Goal: Information Seeking & Learning: Learn about a topic

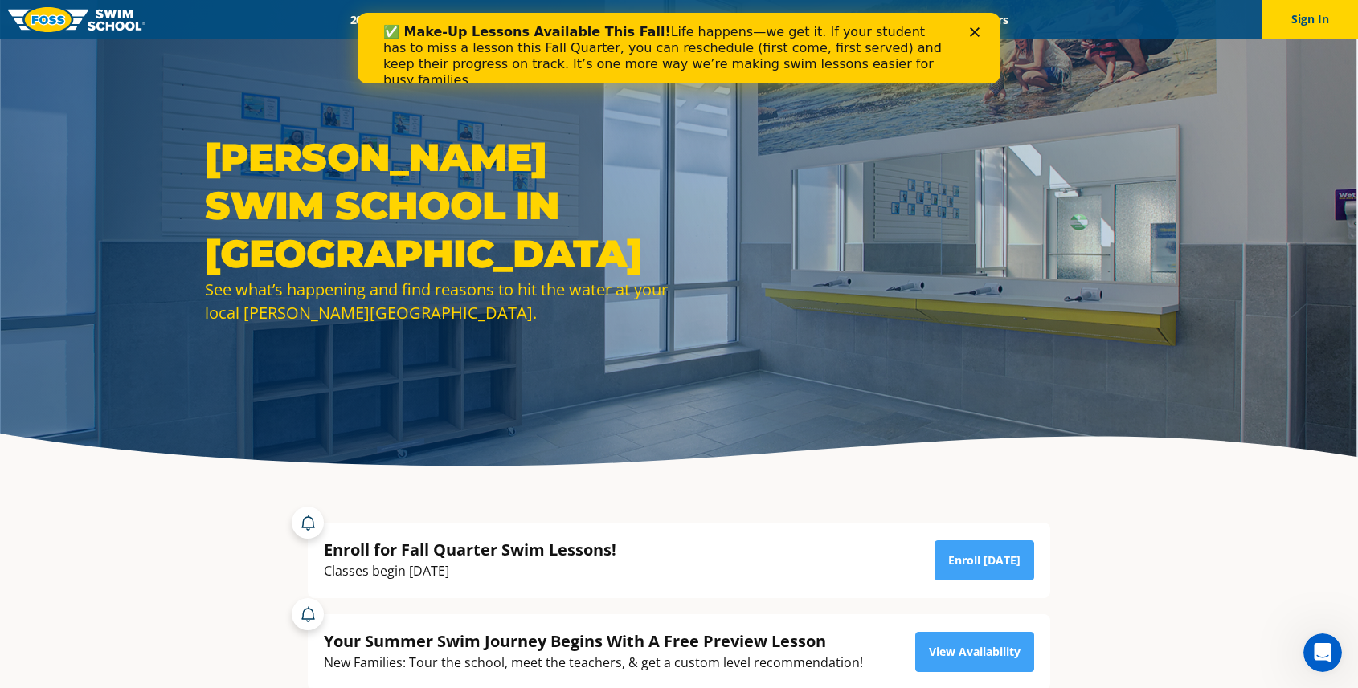
click at [976, 31] on polygon "Close" at bounding box center [975, 32] width 10 height 10
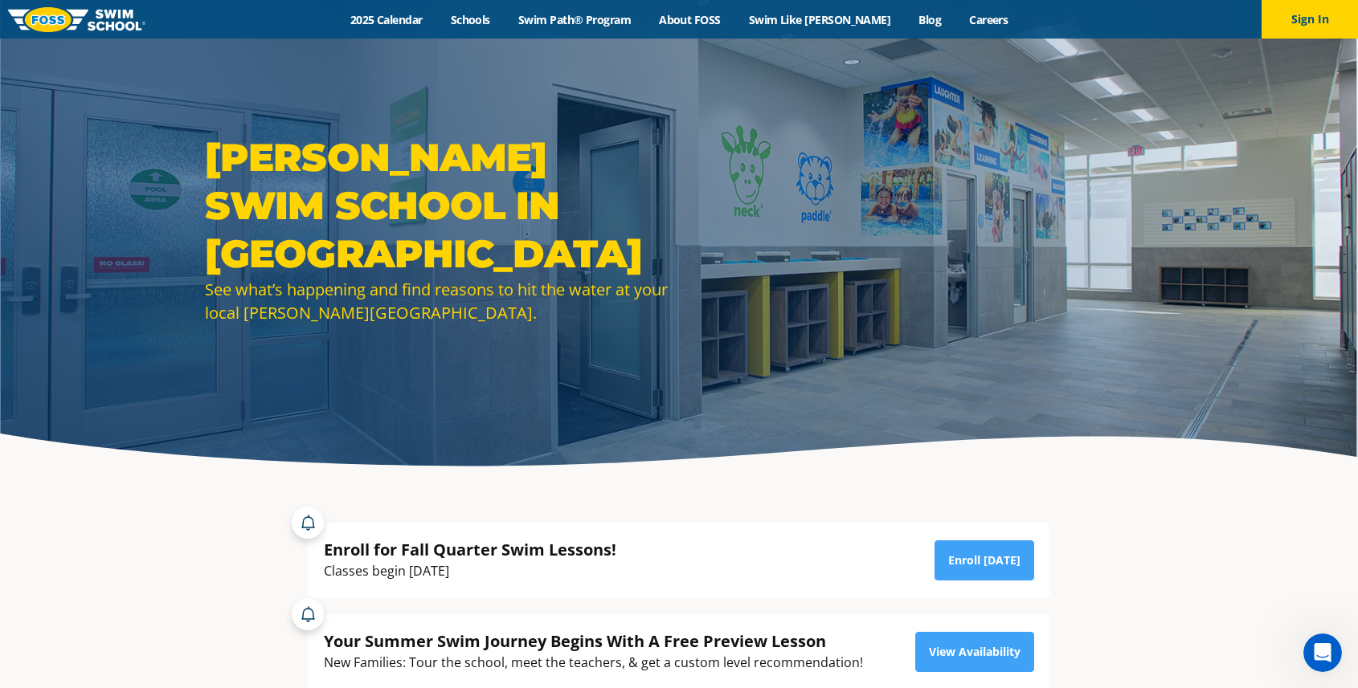
click at [608, 27] on div "Menu 2025 Calendar Schools Swim Path® Program About [PERSON_NAME] Swim Like [PE…" at bounding box center [679, 19] width 1358 height 39
click at [608, 22] on link "Swim Path® Program" at bounding box center [574, 19] width 141 height 15
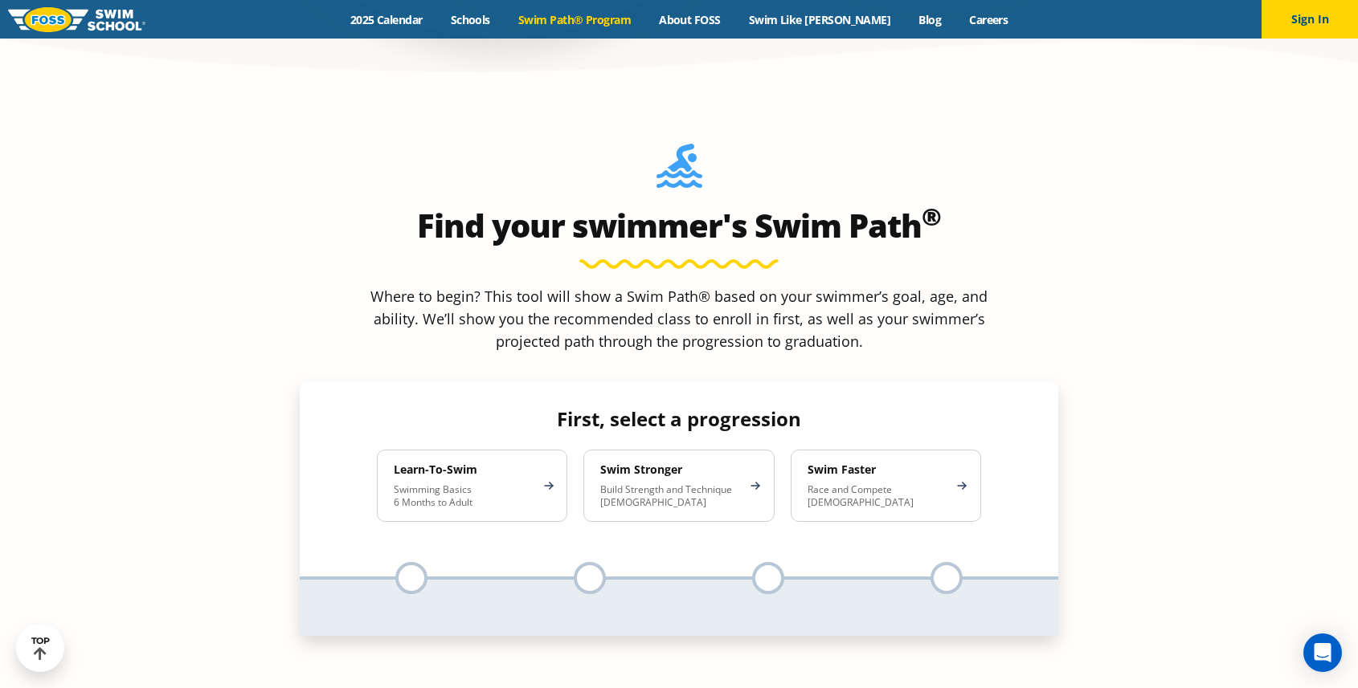
scroll to position [1429, 0]
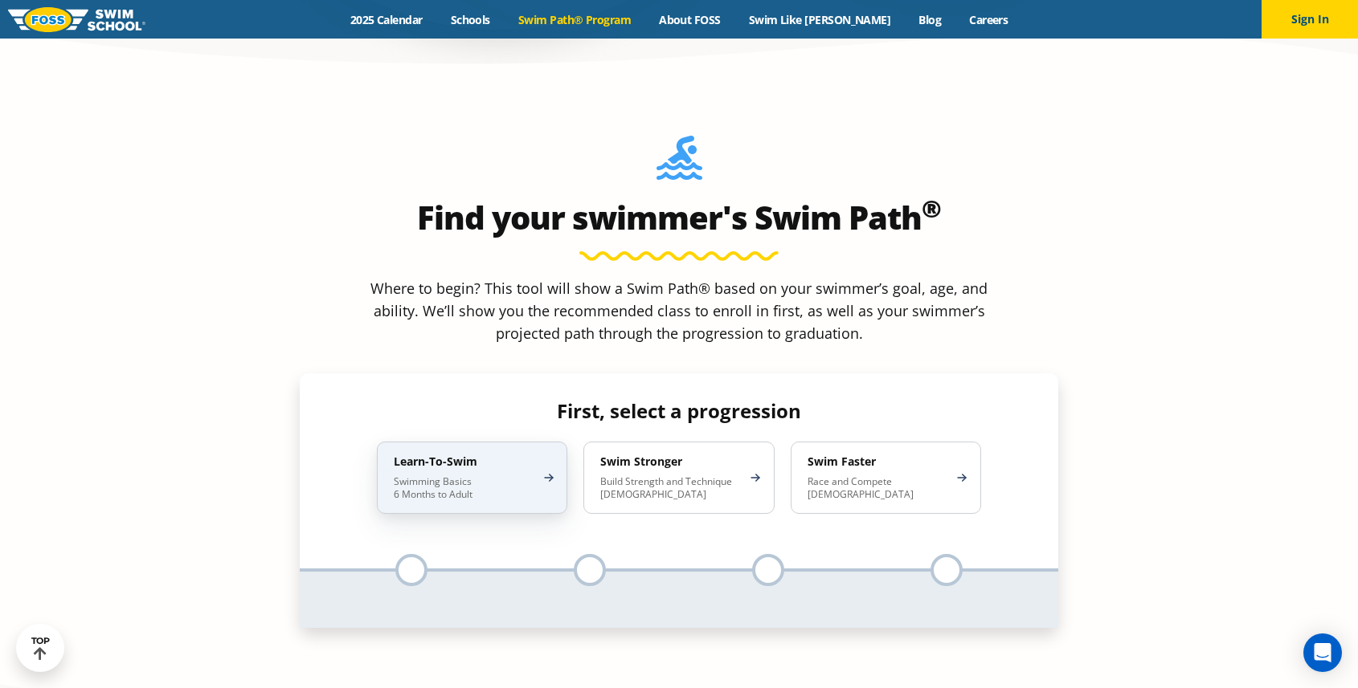
click at [413, 476] on p "Swimming Basics 6 Months to Adult" at bounding box center [464, 489] width 141 height 26
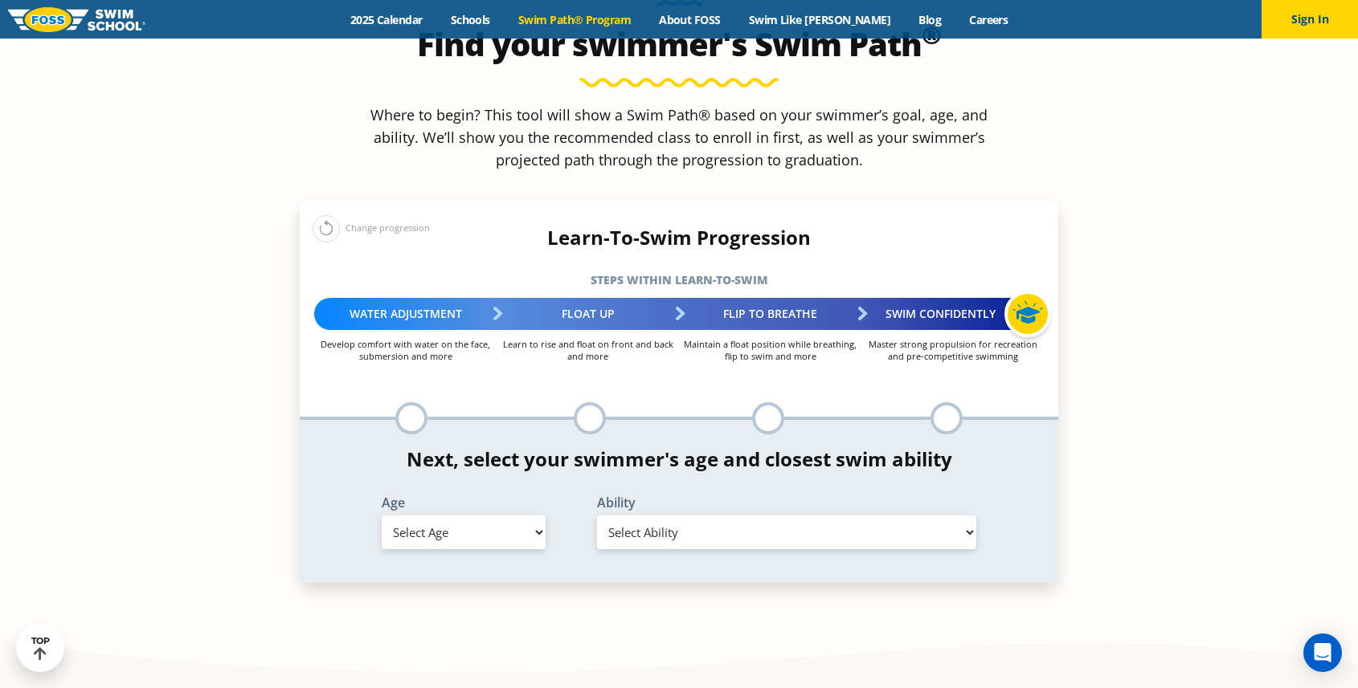
scroll to position [1604, 0]
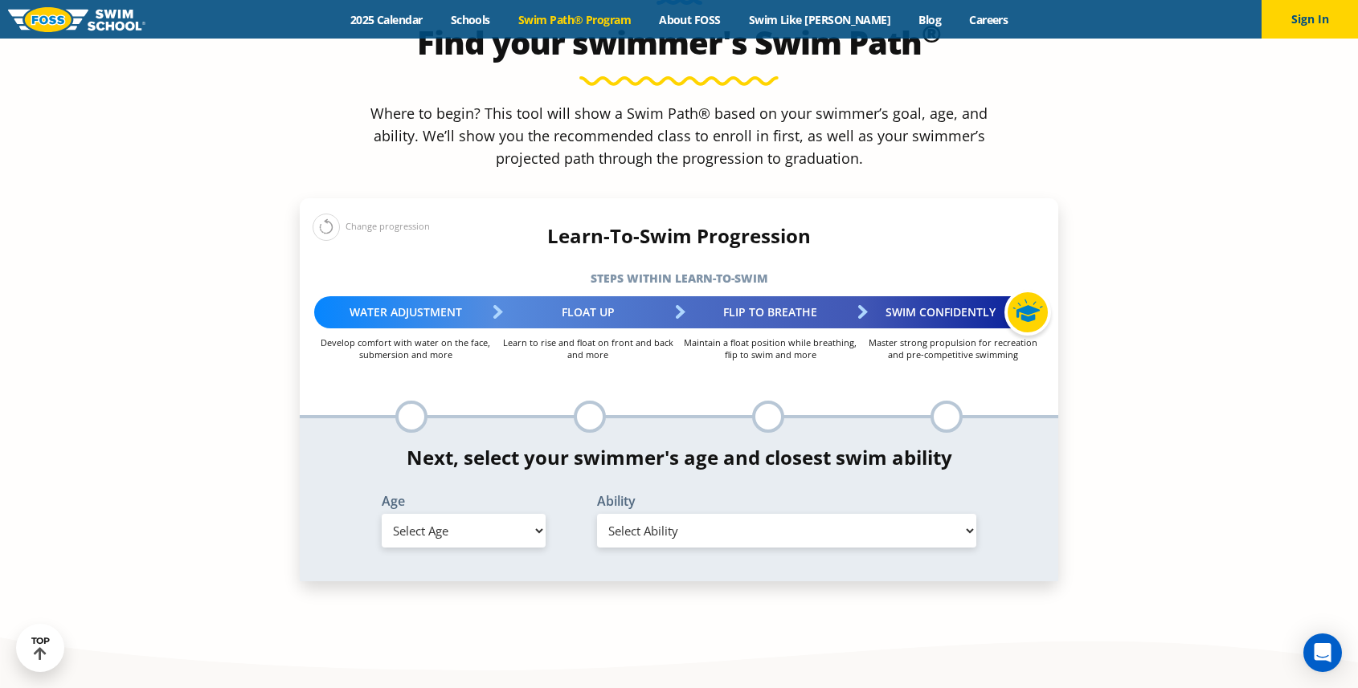
click at [629, 514] on select "Select Ability" at bounding box center [786, 531] width 379 height 34
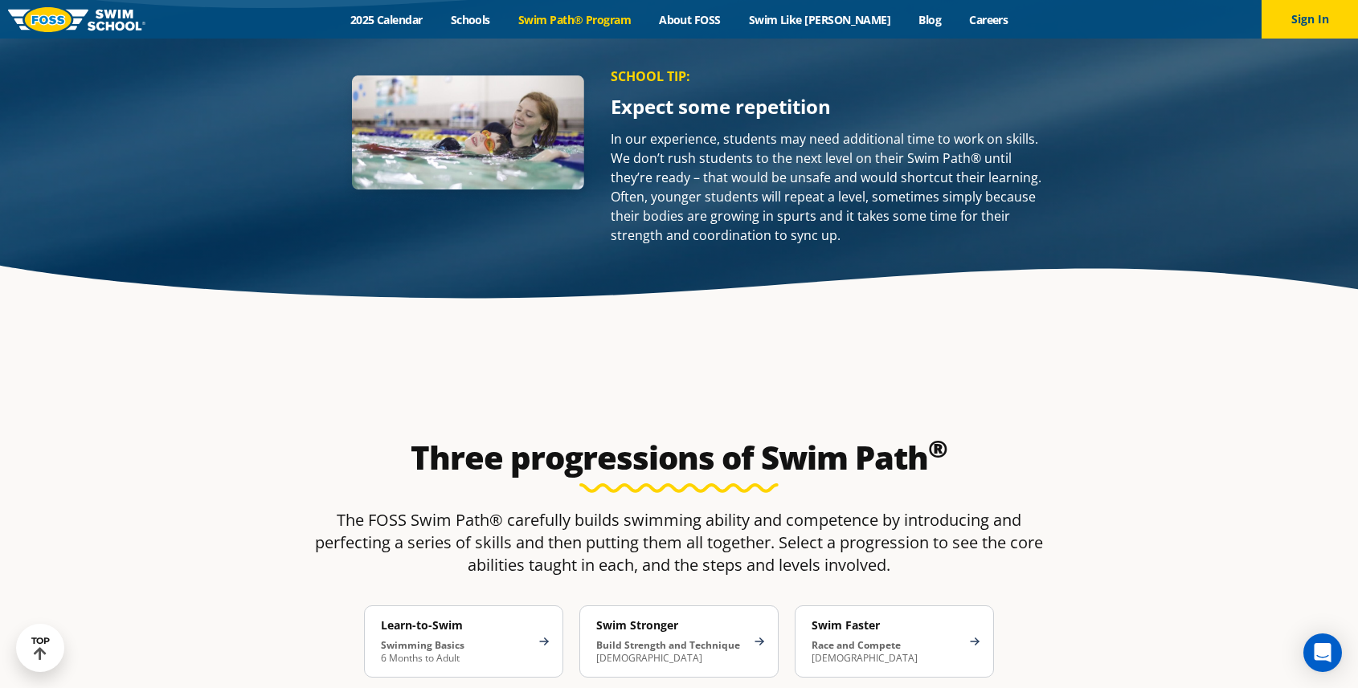
scroll to position [2397, 0]
